Goal: Contribute content: Add original content to the website for others to see

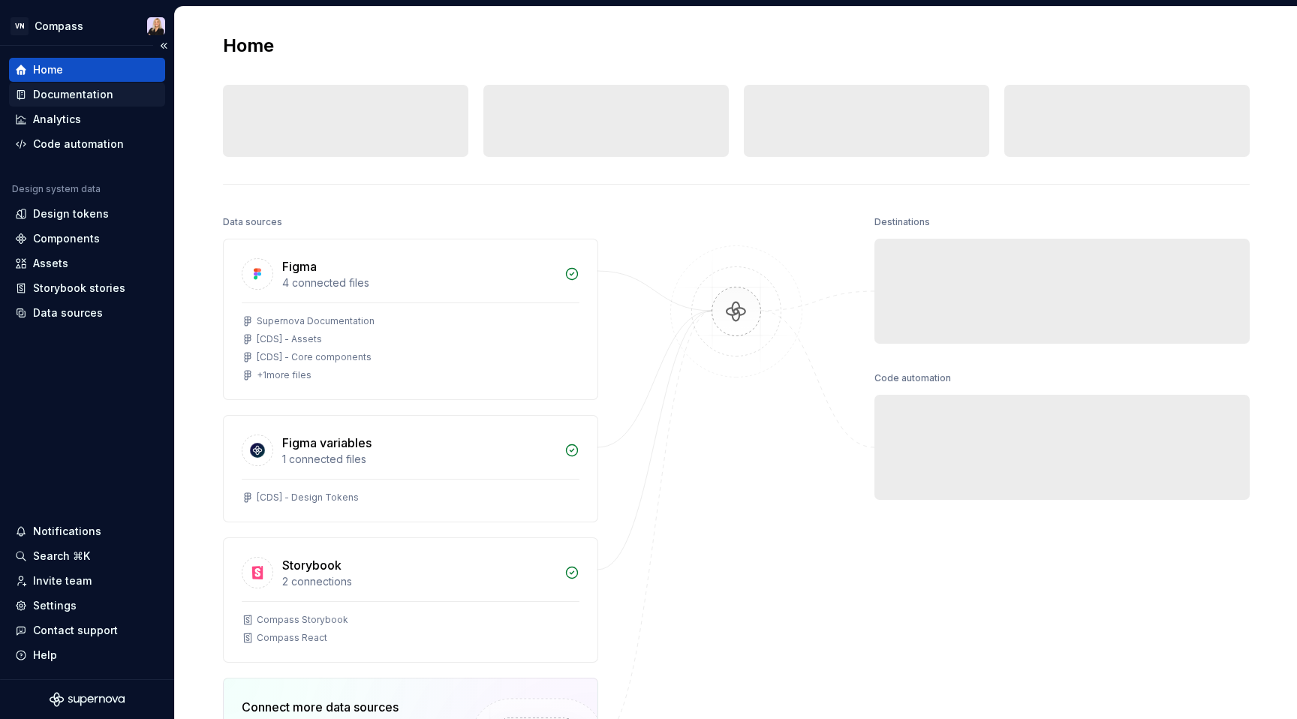
click at [98, 94] on div "Documentation" at bounding box center [73, 94] width 80 height 15
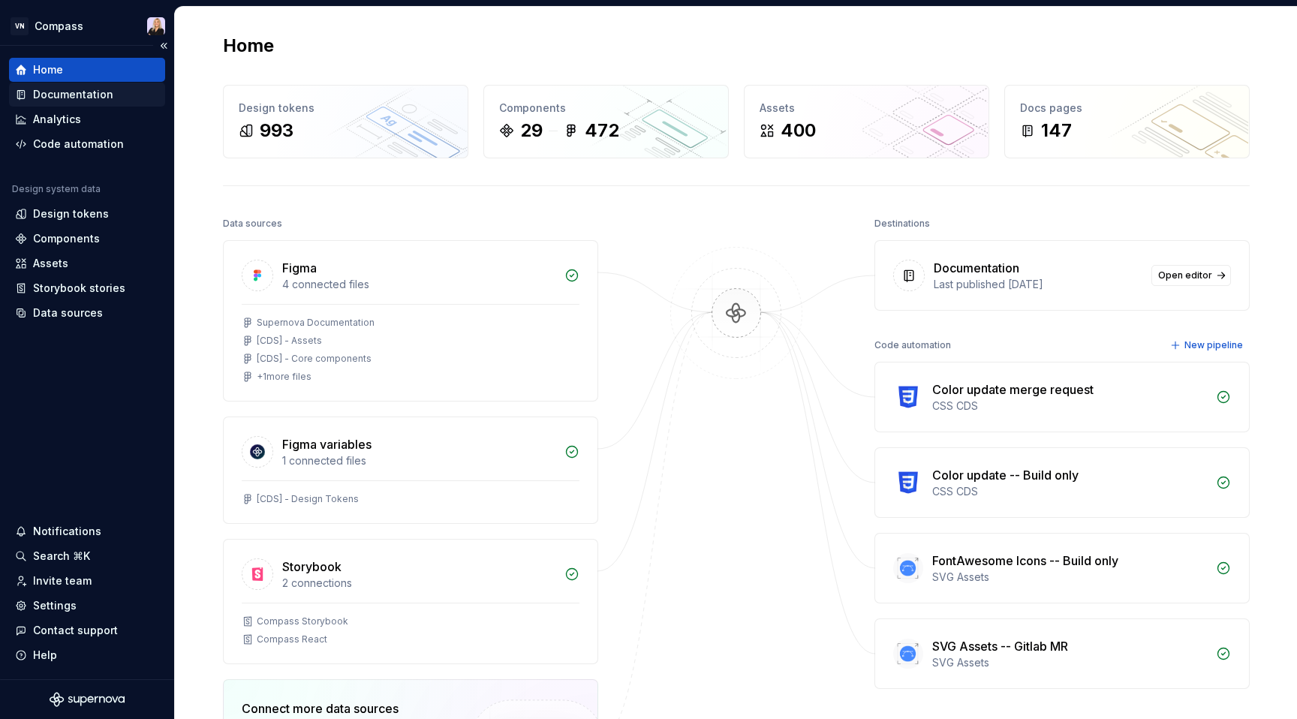
click at [101, 95] on div "Documentation" at bounding box center [73, 94] width 80 height 15
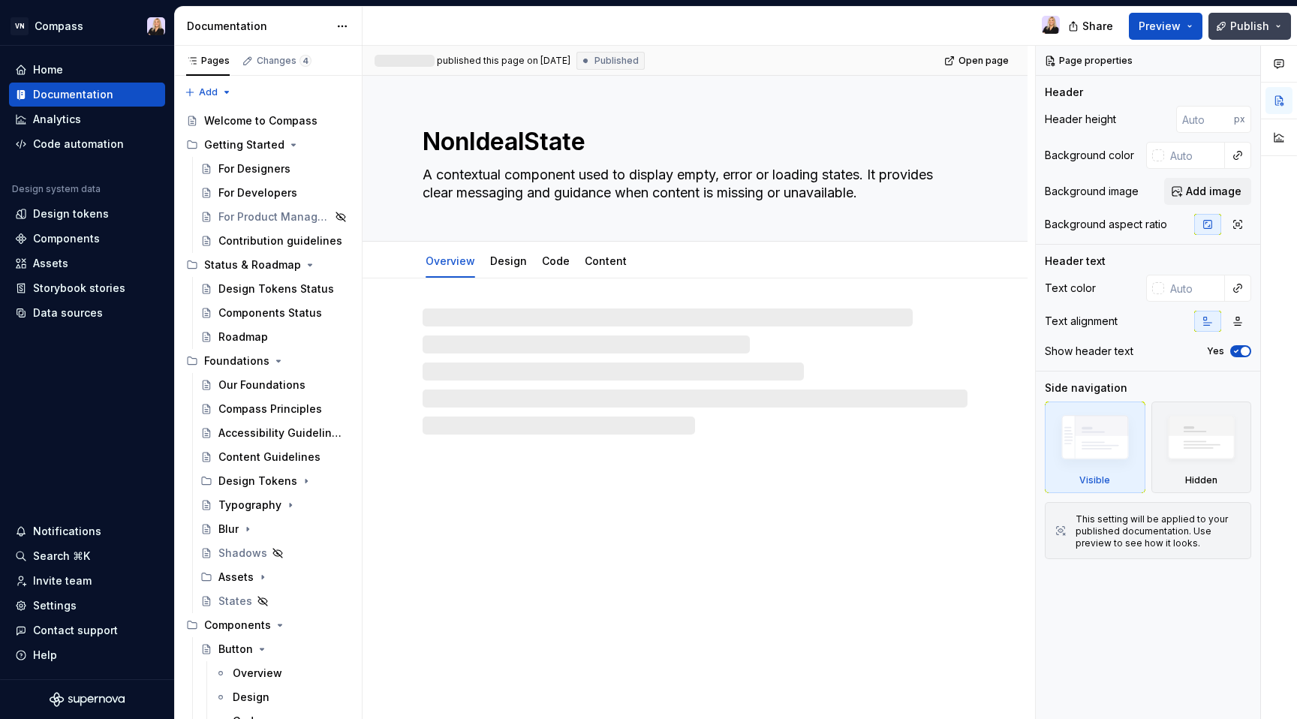
click at [1250, 30] on span "Publish" at bounding box center [1249, 26] width 39 height 15
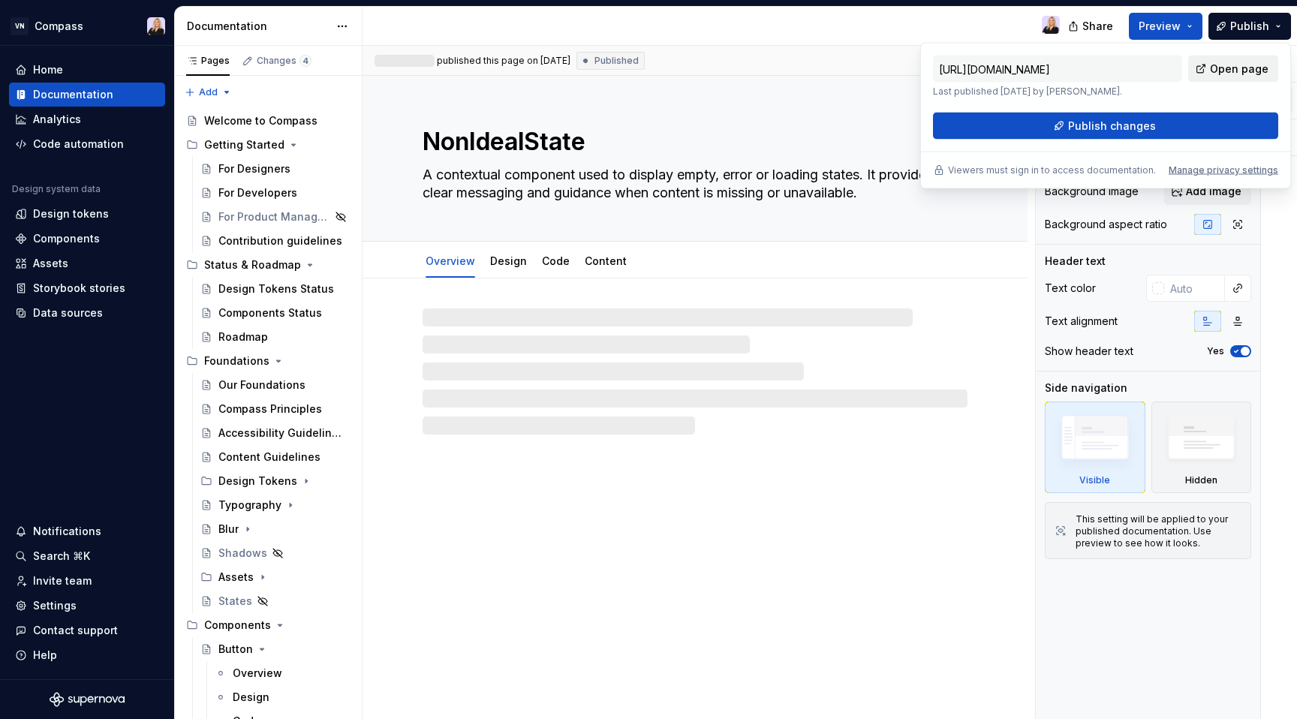
click at [1233, 68] on span "Open page" at bounding box center [1239, 69] width 59 height 15
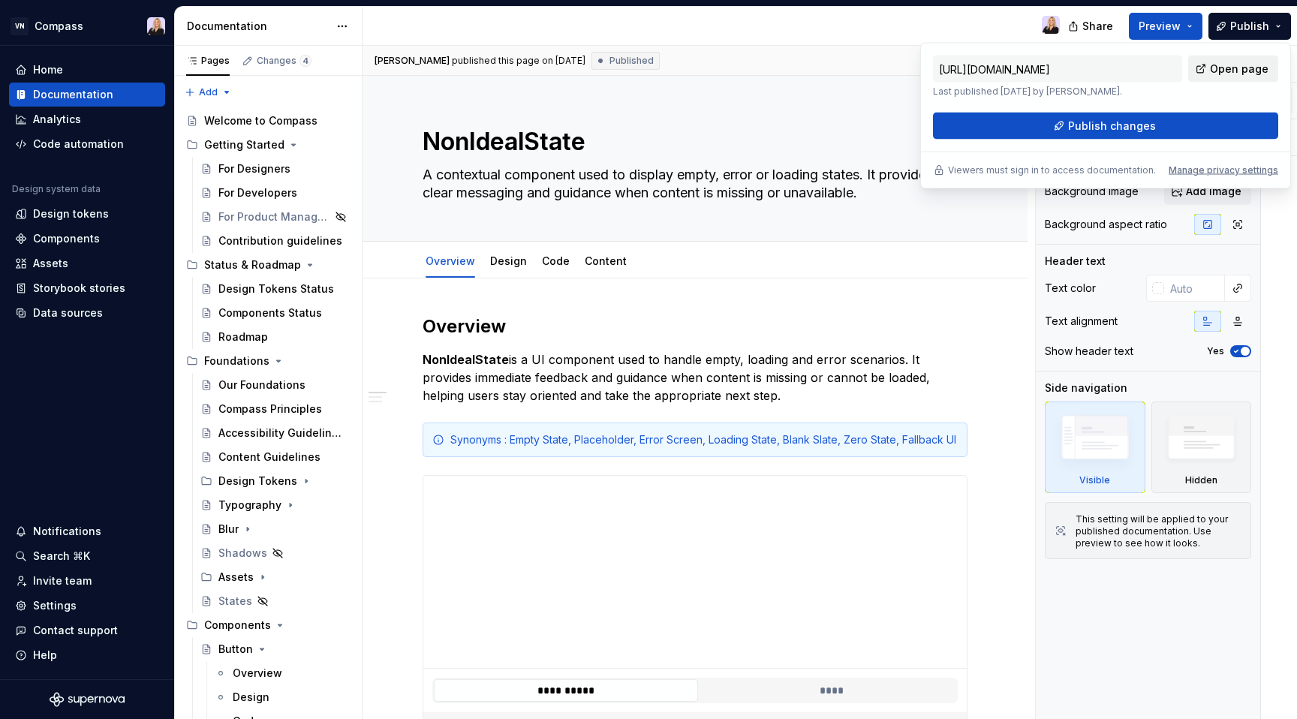
type textarea "*"
